Goal: Information Seeking & Learning: Learn about a topic

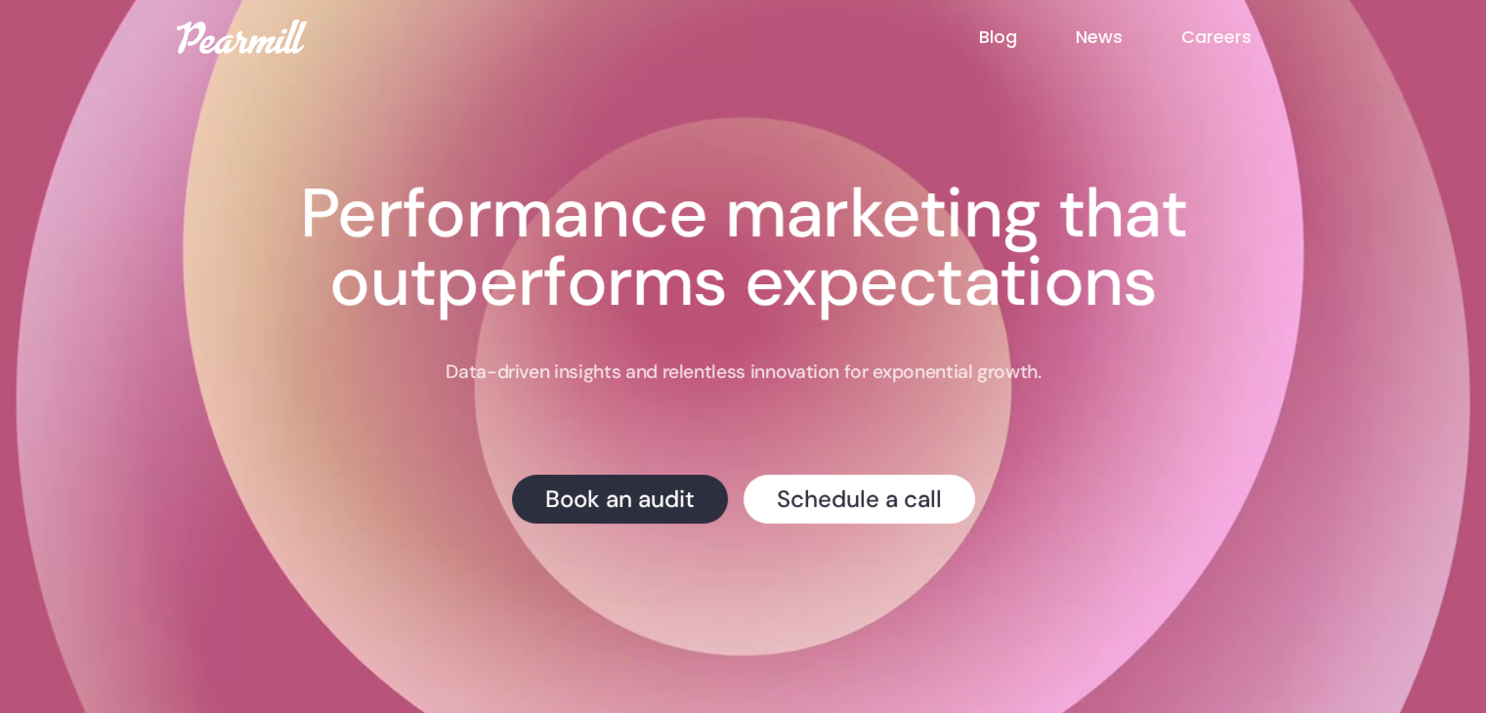
click at [1235, 44] on link "Careers" at bounding box center [1244, 36] width 129 height 25
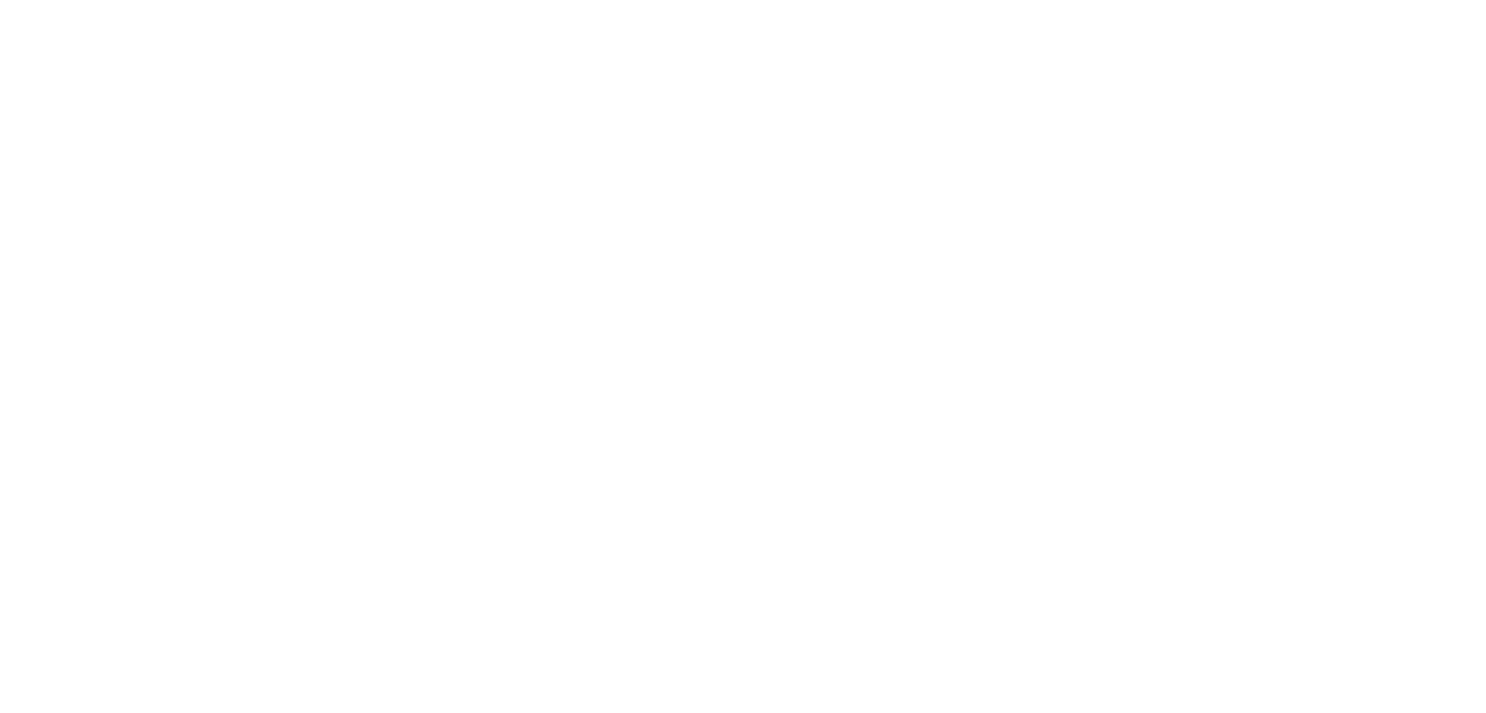
scroll to position [606, 0]
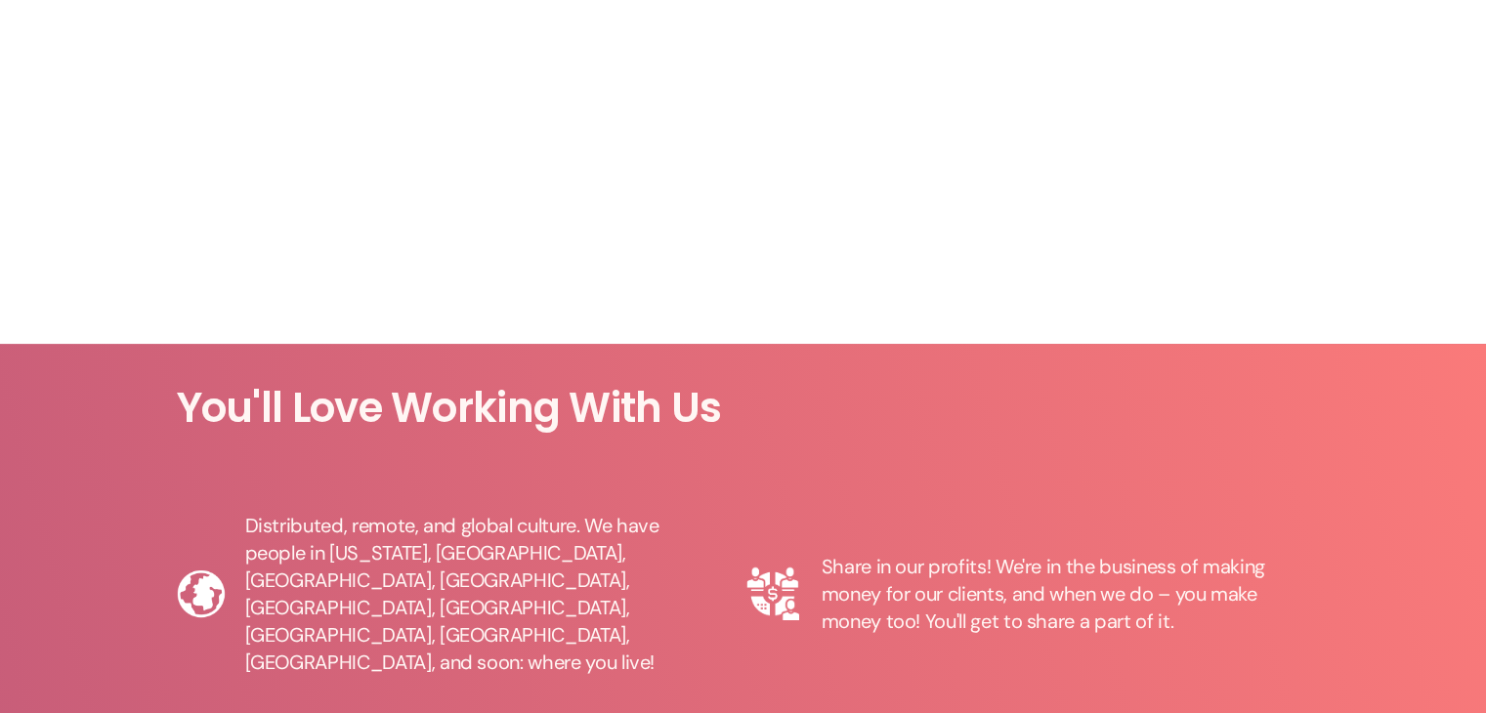
scroll to position [453, 0]
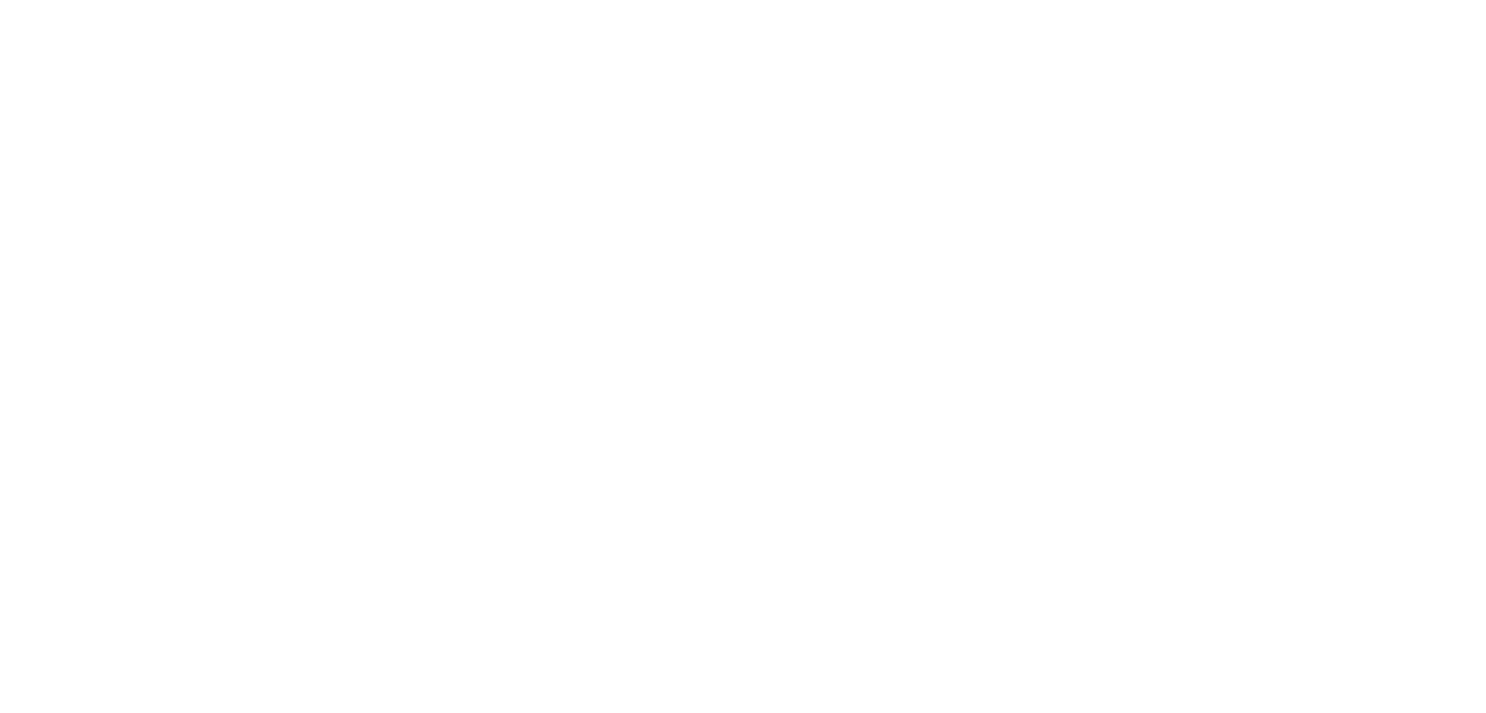
scroll to position [453, 0]
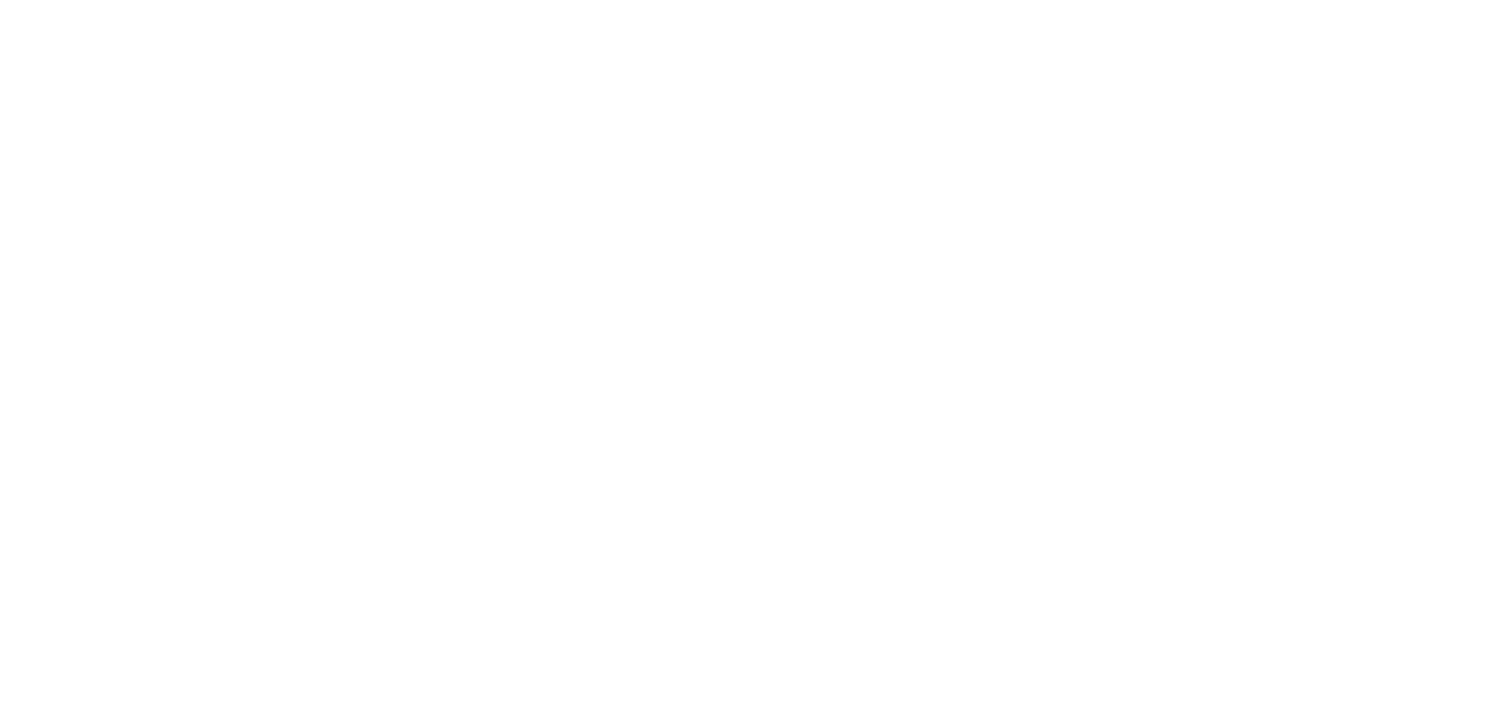
scroll to position [1363, 0]
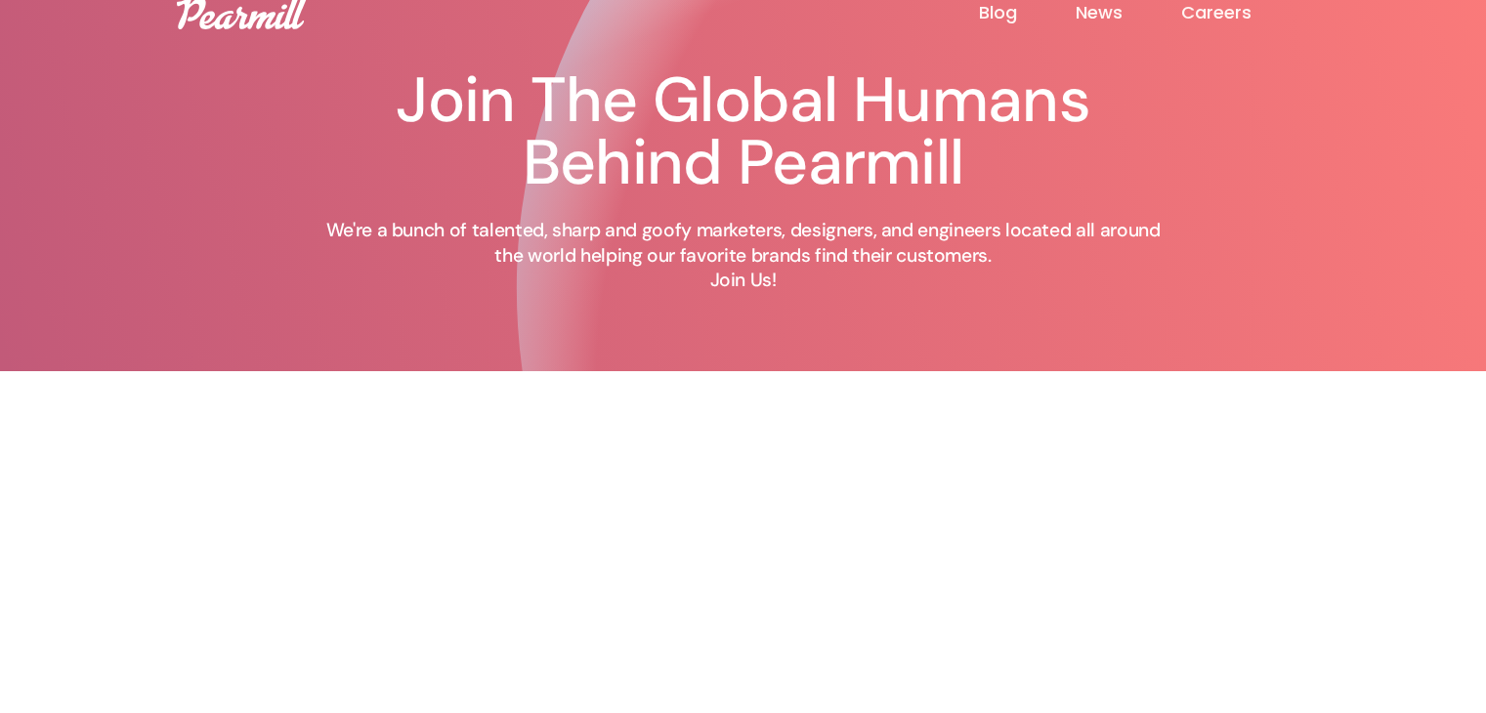
scroll to position [266, 0]
